Goal: Navigation & Orientation: Find specific page/section

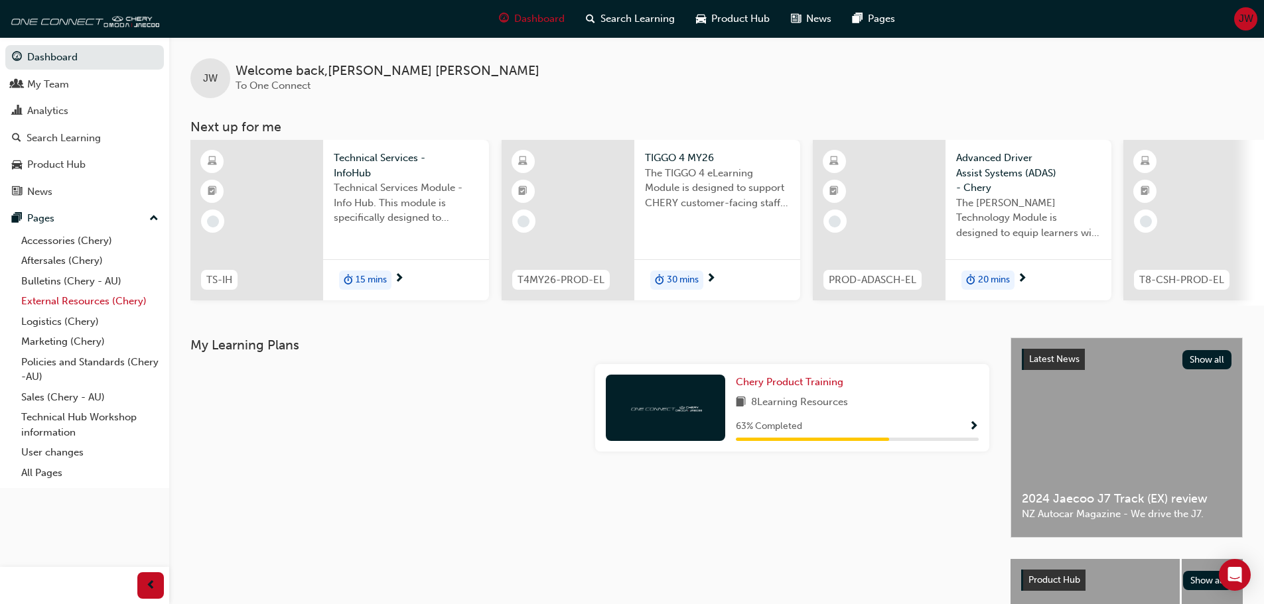
click at [89, 299] on link "External Resources (Chery)" at bounding box center [90, 301] width 148 height 21
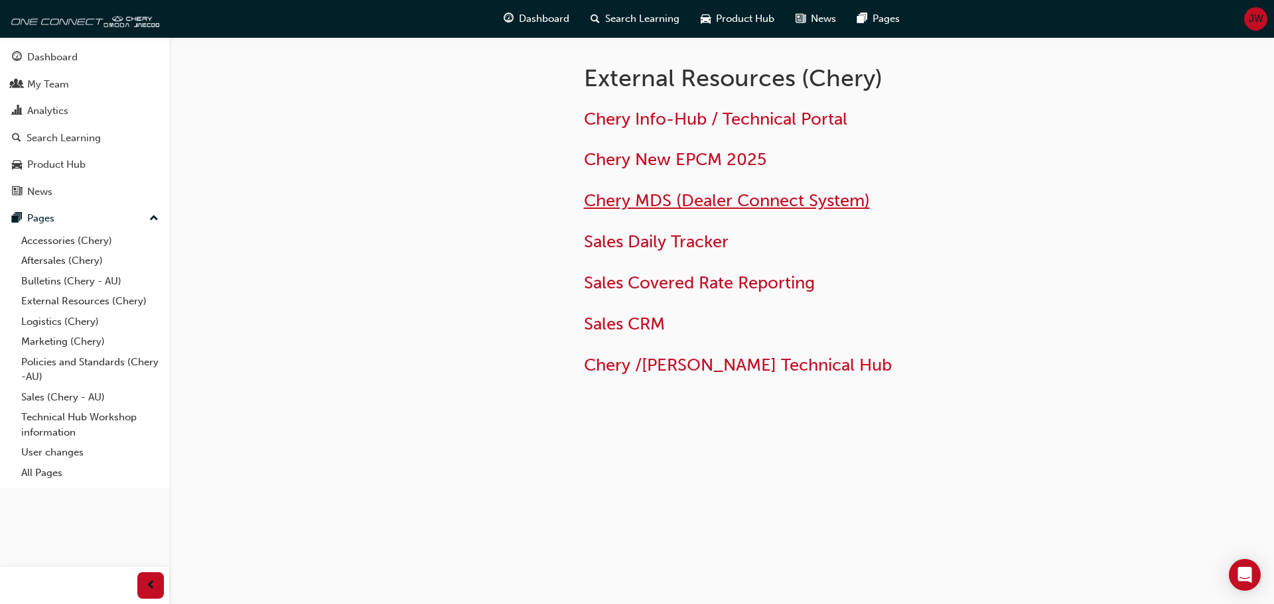
click at [628, 200] on span "Chery MDS (Dealer Connect System)" at bounding box center [727, 200] width 286 height 21
